Goal: Transaction & Acquisition: Purchase product/service

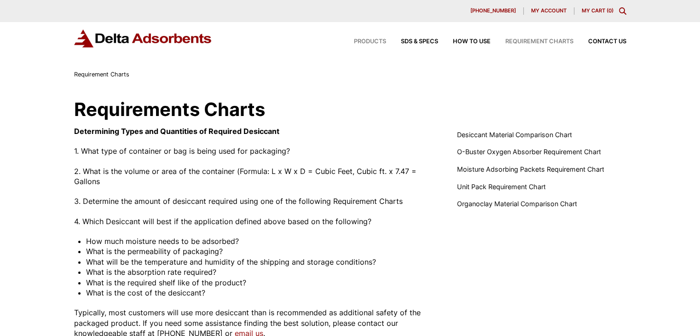
click at [371, 40] on span "Products" at bounding box center [370, 42] width 32 height 6
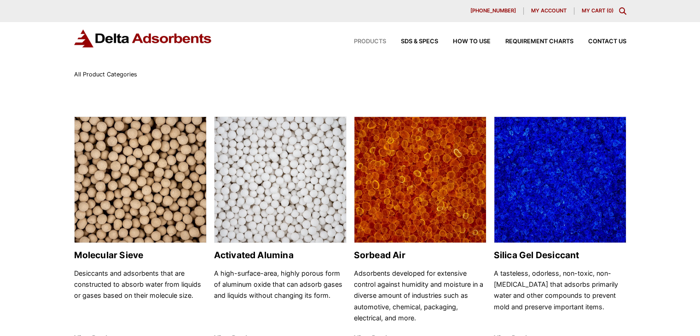
click at [368, 39] on span "Products" at bounding box center [370, 42] width 32 height 6
click at [273, 201] on img at bounding box center [281, 180] width 132 height 127
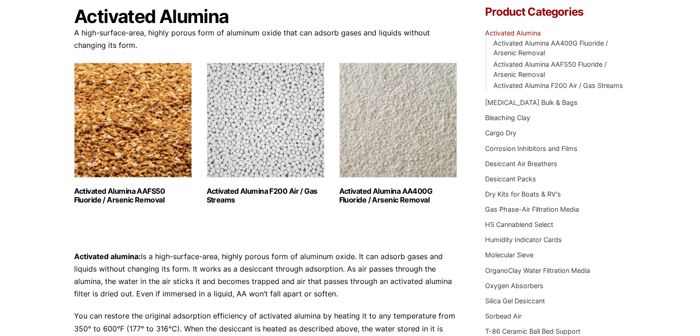
scroll to position [92, 0]
click at [267, 118] on img "Visit product category Activated Alumina F200 Air / Gas Streams" at bounding box center [266, 119] width 118 height 115
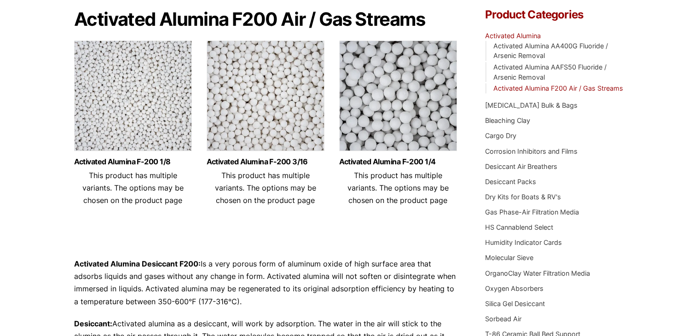
scroll to position [92, 0]
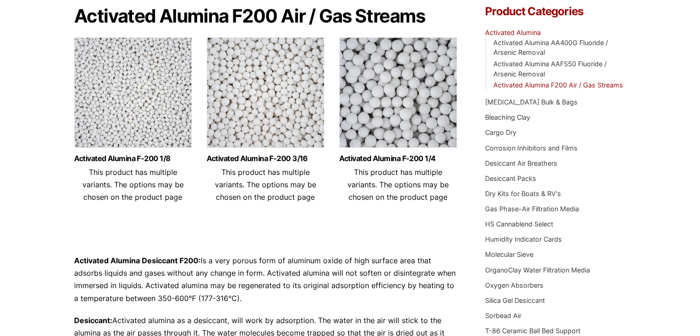
click at [131, 80] on img at bounding box center [133, 94] width 118 height 115
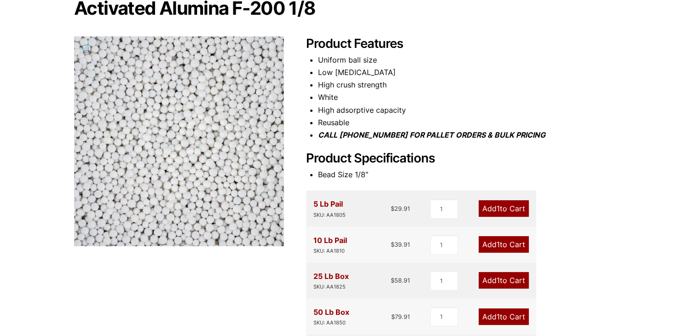
scroll to position [138, 0]
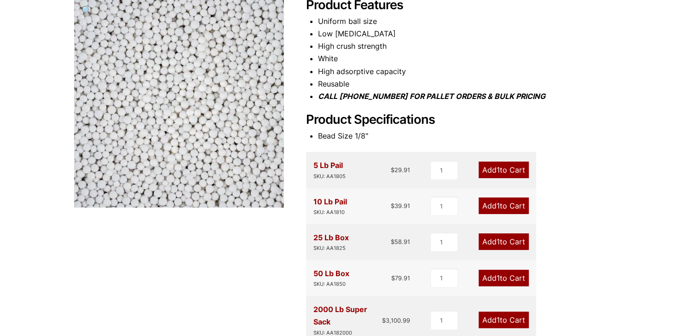
click at [513, 171] on link "Add 1 to Cart" at bounding box center [504, 170] width 50 height 17
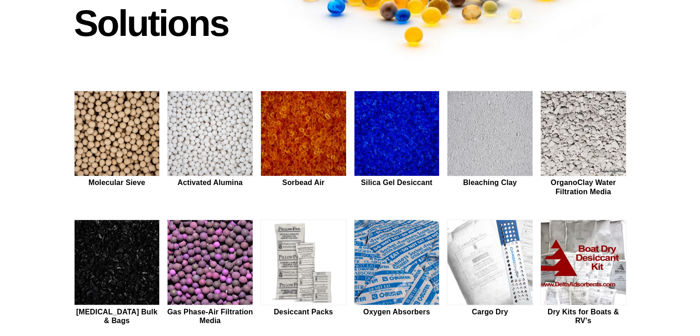
scroll to position [184, 0]
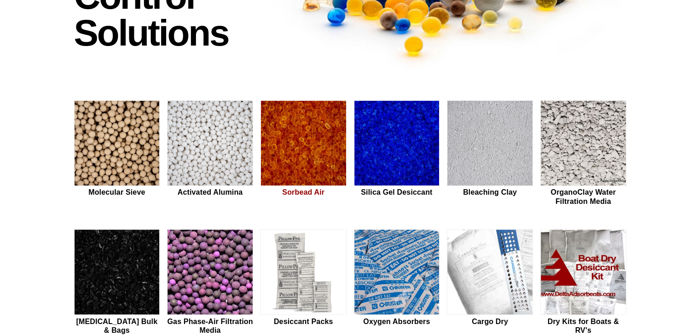
click at [295, 146] on img at bounding box center [303, 144] width 85 height 86
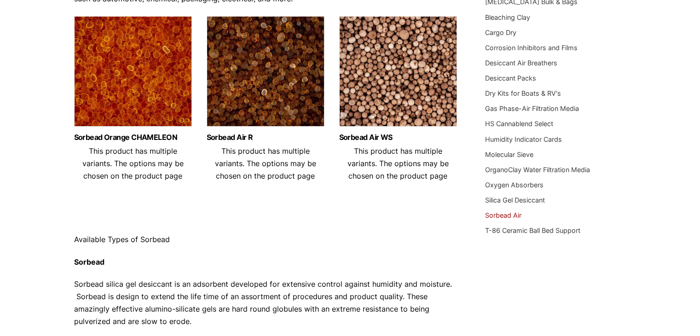
scroll to position [138, 0]
click at [131, 58] on img at bounding box center [133, 73] width 118 height 115
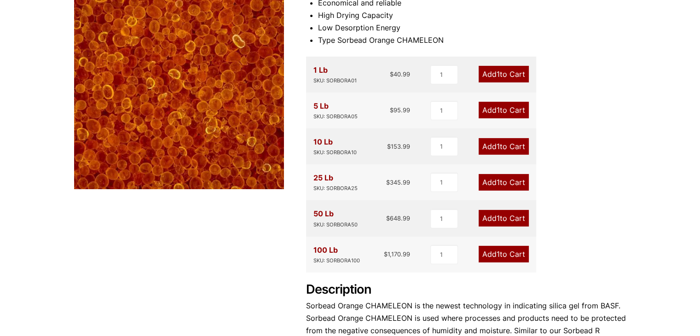
scroll to position [138, 0]
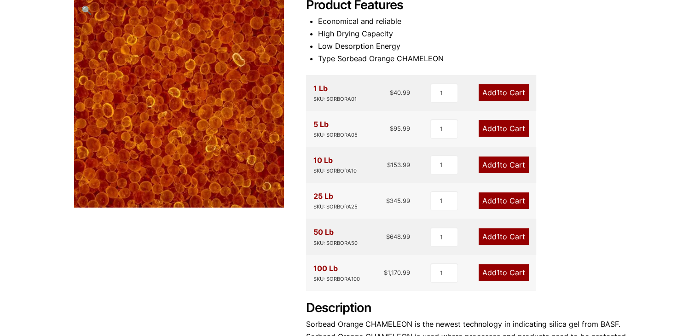
click at [505, 163] on link "Add 1 to Cart" at bounding box center [504, 165] width 50 height 17
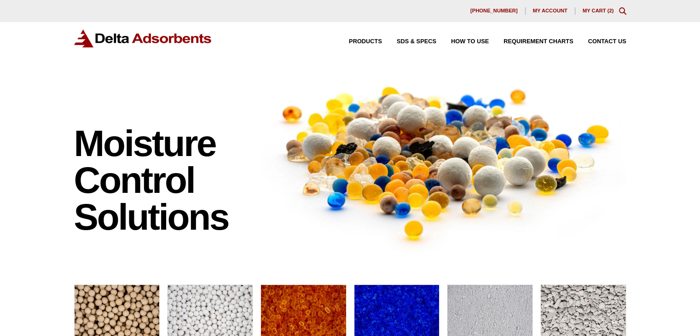
click at [593, 10] on link "My Cart ( 2 )" at bounding box center [598, 11] width 31 height 6
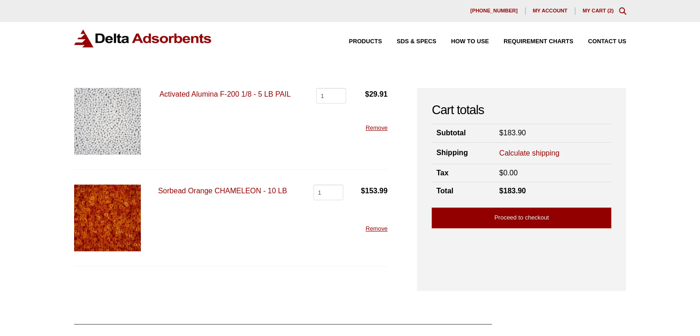
click at [529, 153] on link "Calculate shipping" at bounding box center [530, 153] width 60 height 10
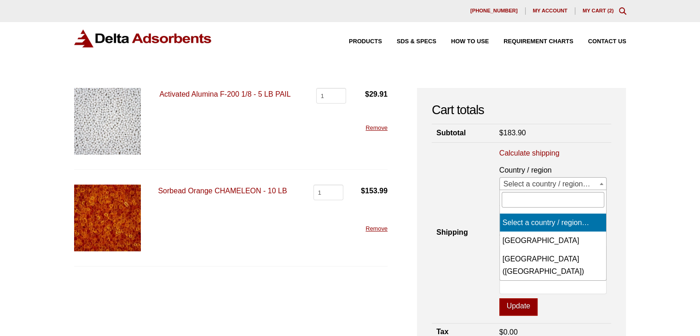
click at [583, 181] on span "Select a country / region…" at bounding box center [553, 184] width 107 height 13
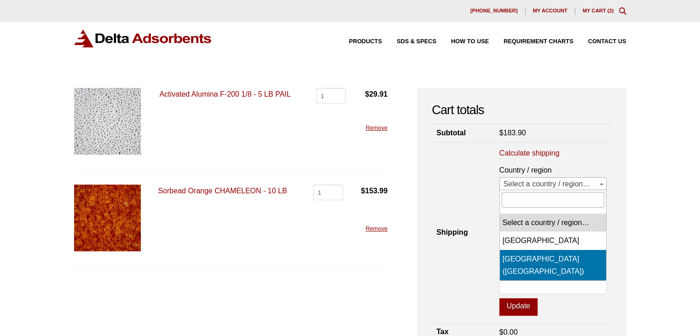
select select "US"
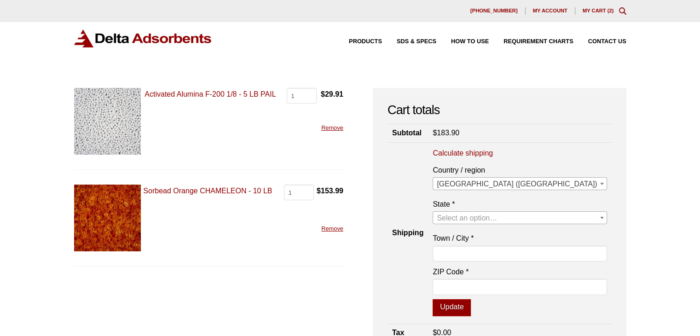
click at [570, 220] on span "Select an option…" at bounding box center [519, 218] width 173 height 13
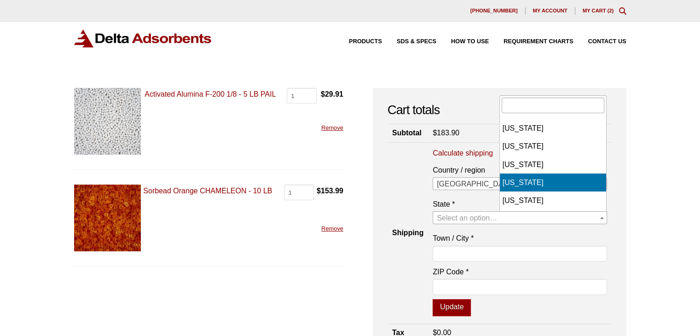
scroll to position [46, 0]
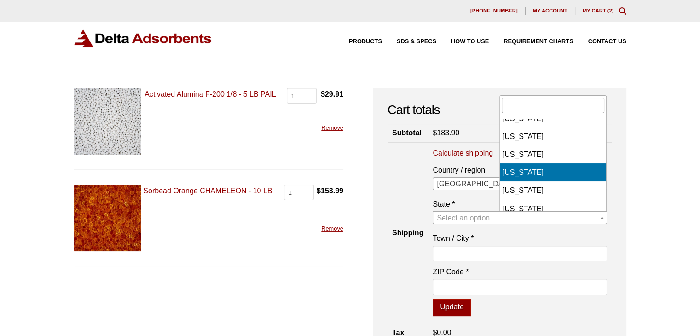
select select "CO"
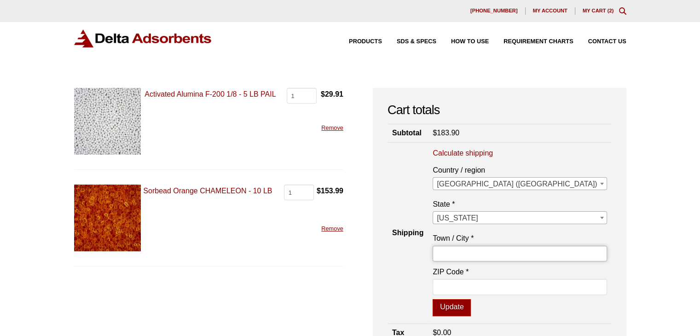
click at [548, 251] on input "Town / City *" at bounding box center [520, 254] width 174 height 16
type input "Boulder"
click at [548, 282] on input "ZIP Code *" at bounding box center [520, 287] width 174 height 16
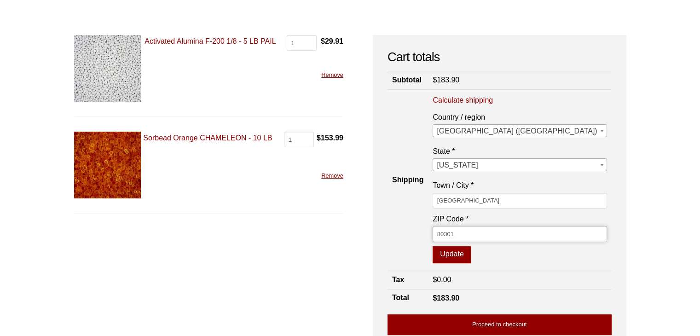
scroll to position [92, 0]
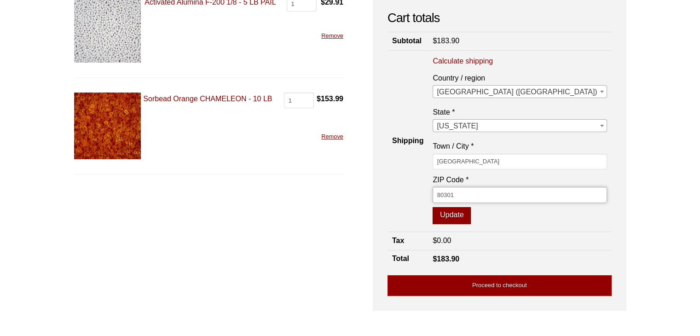
type input "80301"
click at [471, 214] on button "Update" at bounding box center [452, 215] width 38 height 17
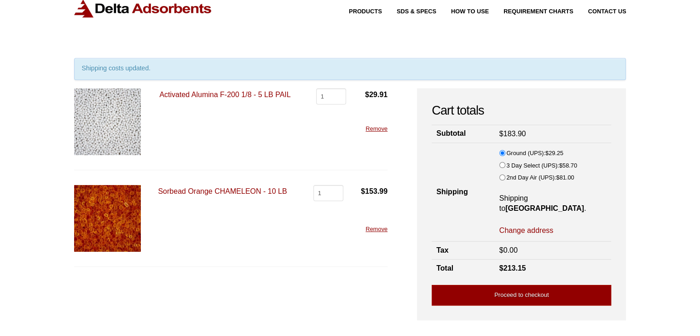
scroll to position [46, 0]
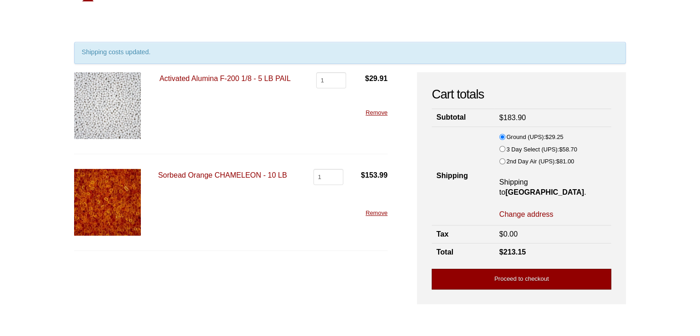
click at [512, 271] on link "Proceed to checkout" at bounding box center [522, 279] width 180 height 21
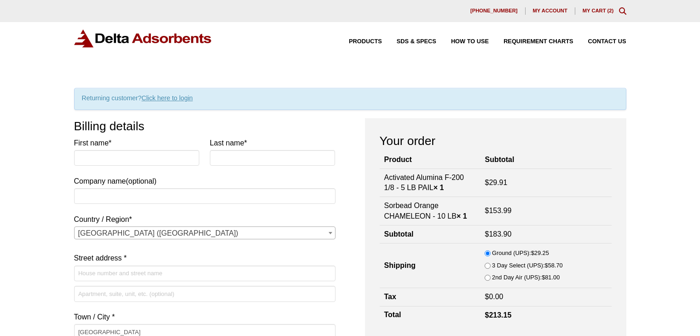
select select "CO"
click at [168, 157] on input "First name *" at bounding box center [137, 158] width 126 height 16
type input "[PERSON_NAME]"
click at [250, 158] on input "Last name *" at bounding box center [273, 158] width 126 height 16
type input "Wycisk"
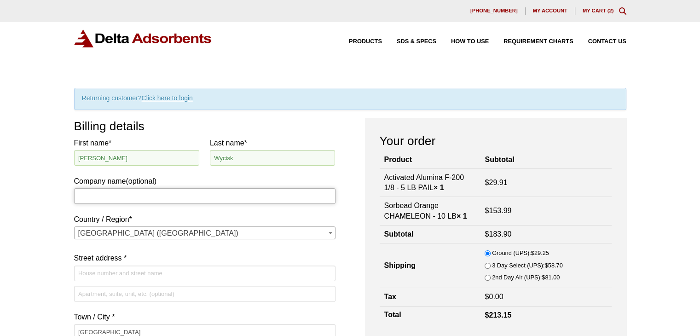
click at [145, 193] on input "Company name (optional)" at bounding box center [205, 196] width 262 height 16
type input "Bardo Climate Inc."
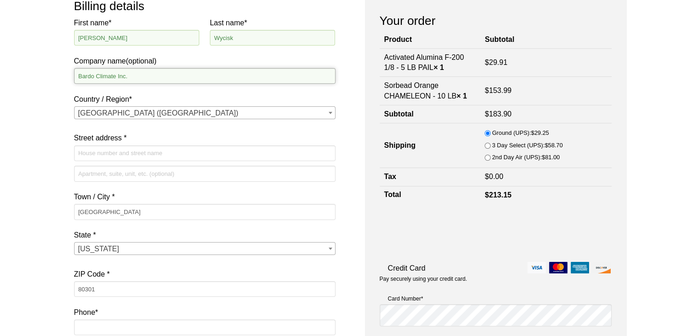
scroll to position [138, 0]
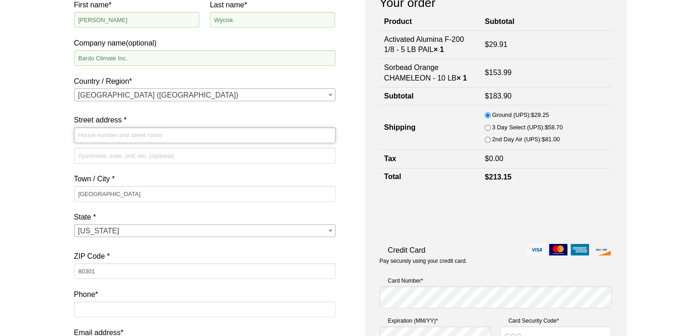
click at [116, 135] on input "Street address *" at bounding box center [205, 136] width 262 height 16
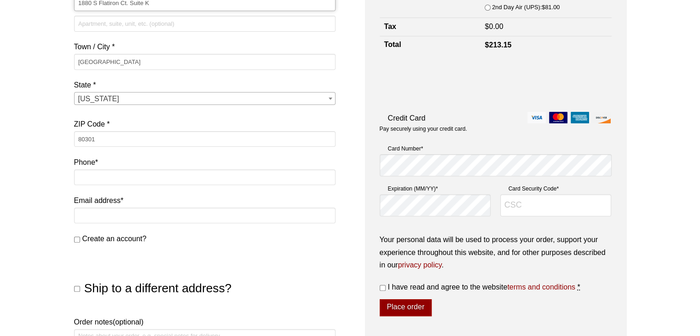
scroll to position [276, 0]
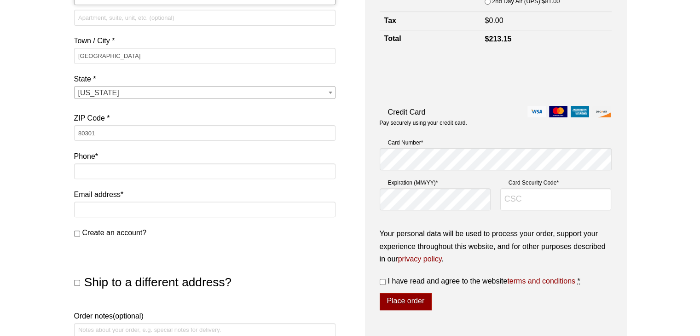
type input "1880 S Flatiron Ct. Suite K"
click at [99, 175] on input "Phone *" at bounding box center [205, 171] width 262 height 16
type input "6155250890"
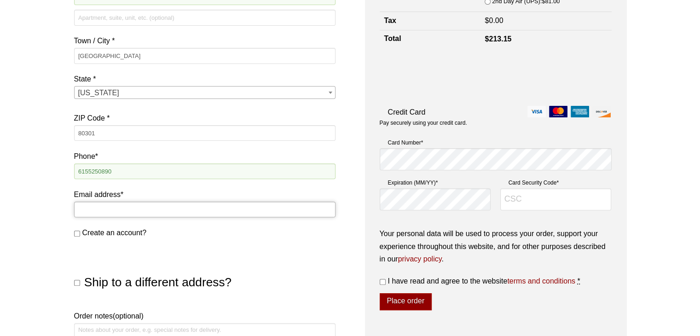
click at [117, 211] on input "Email address *" at bounding box center [205, 210] width 262 height 16
type input "[PERSON_NAME][EMAIL_ADDRESS][DOMAIN_NAME]"
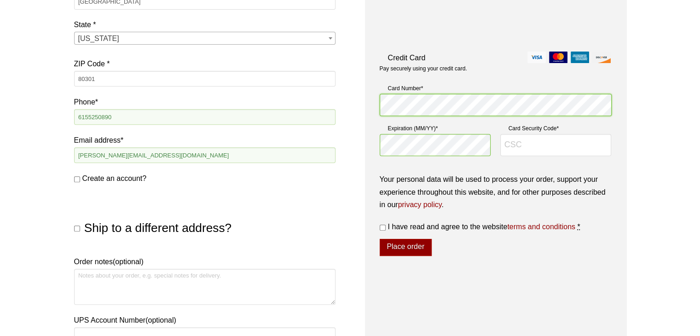
scroll to position [339, 0]
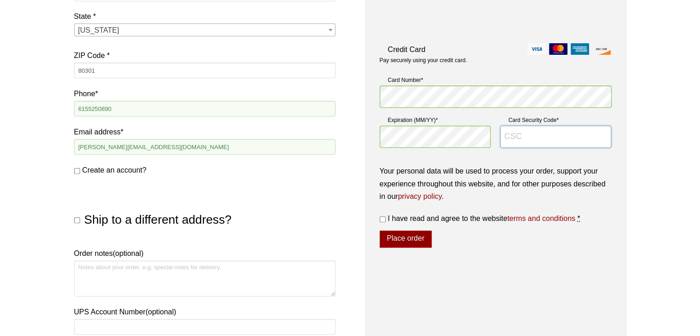
click at [547, 142] on input "Card Security Code *" at bounding box center [556, 137] width 111 height 22
type input "890"
click at [384, 219] on input "I have read and agree to the website terms and conditions *" at bounding box center [383, 219] width 6 height 6
checkbox input "true"
click at [402, 236] on button "Place order" at bounding box center [406, 239] width 52 height 17
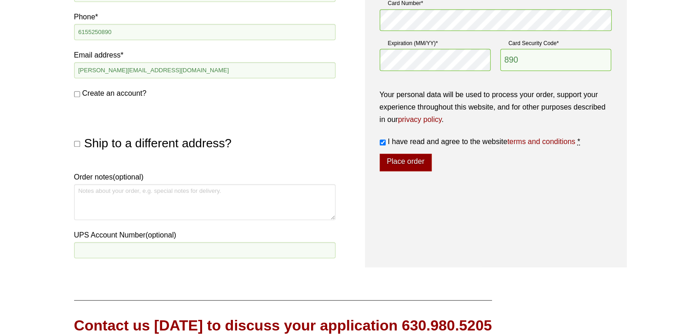
scroll to position [486, 0]
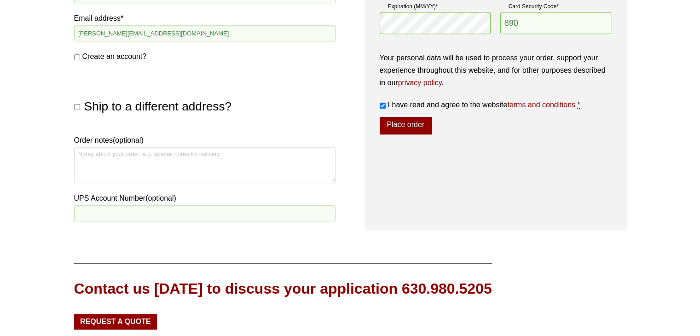
click at [420, 126] on button "Place order" at bounding box center [406, 125] width 52 height 17
